Goal: Task Accomplishment & Management: Manage account settings

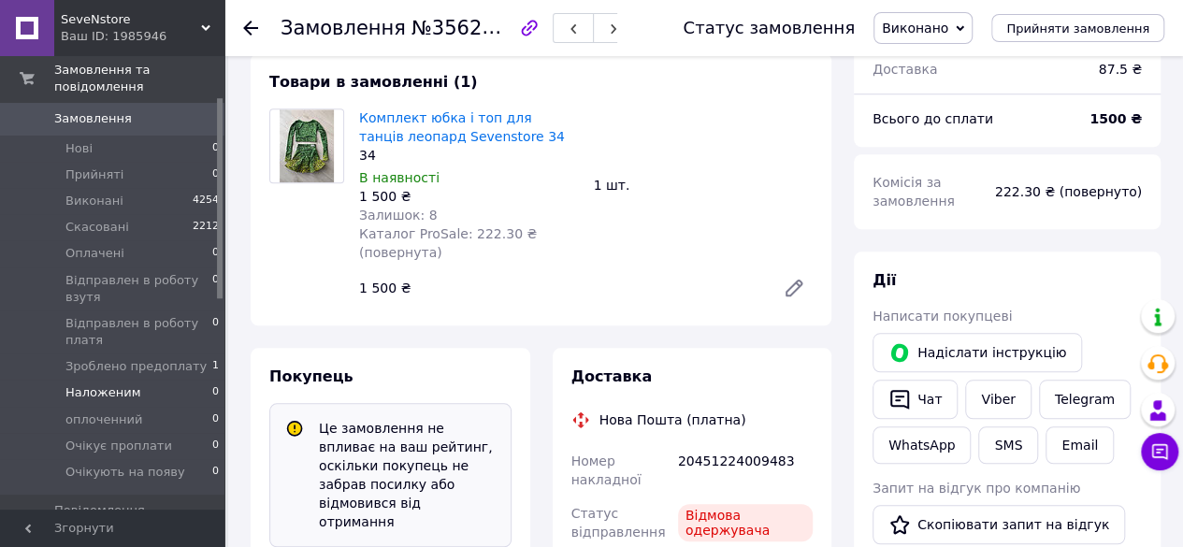
scroll to position [94, 0]
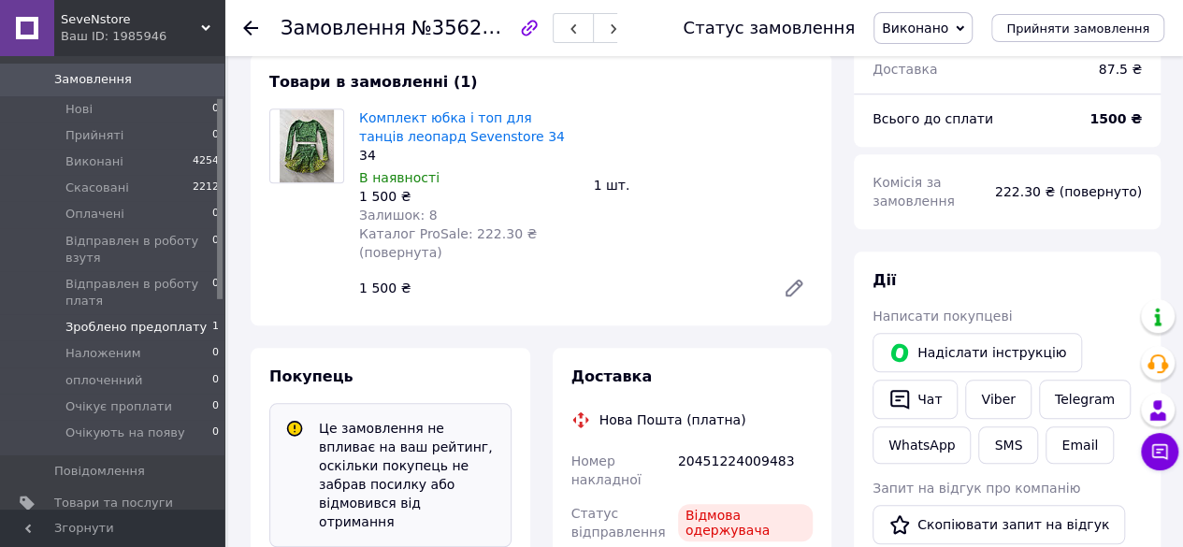
click at [109, 319] on span "Зроблено предоплату" at bounding box center [135, 327] width 141 height 17
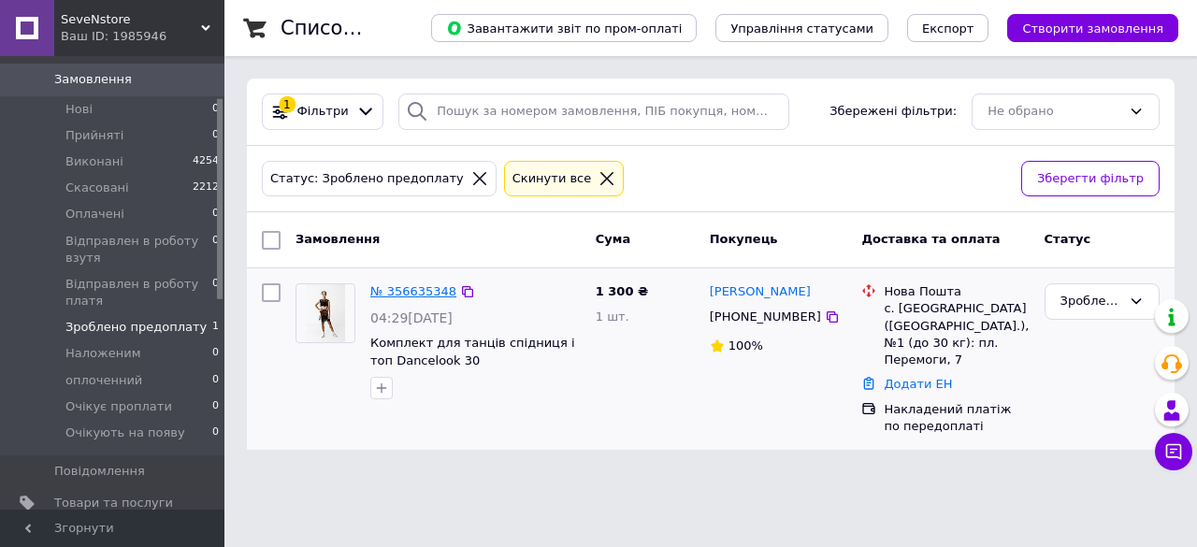
click at [417, 284] on link "№ 356635348" at bounding box center [413, 291] width 86 height 14
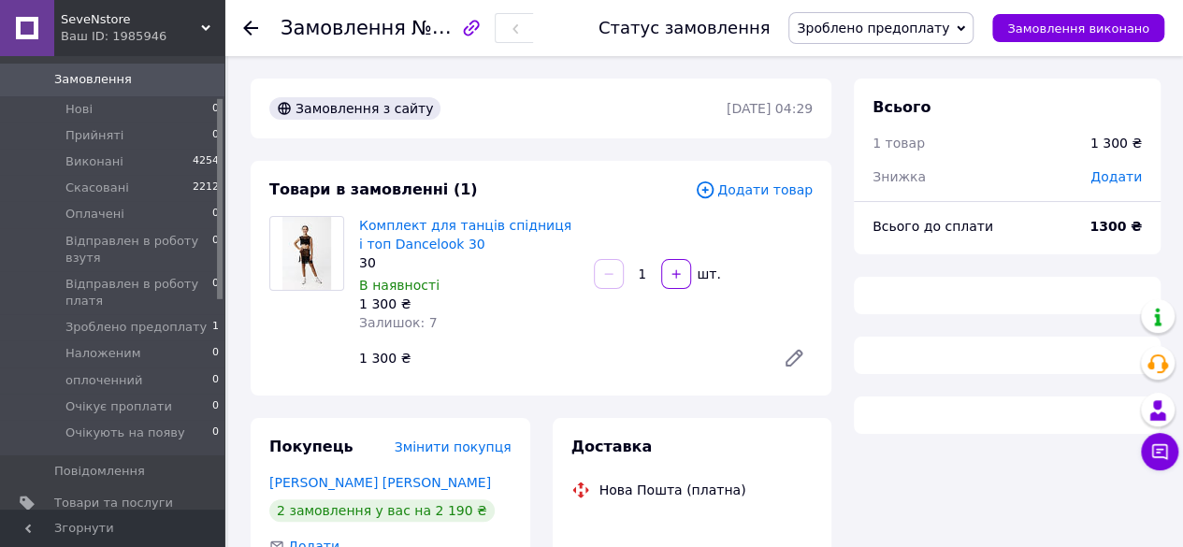
click at [297, 253] on img at bounding box center [308, 253] width 50 height 73
click at [396, 238] on link "Комплект для танців спідниця і топ Dancelook 30" at bounding box center [465, 235] width 212 height 34
